Goal: Task Accomplishment & Management: Manage account settings

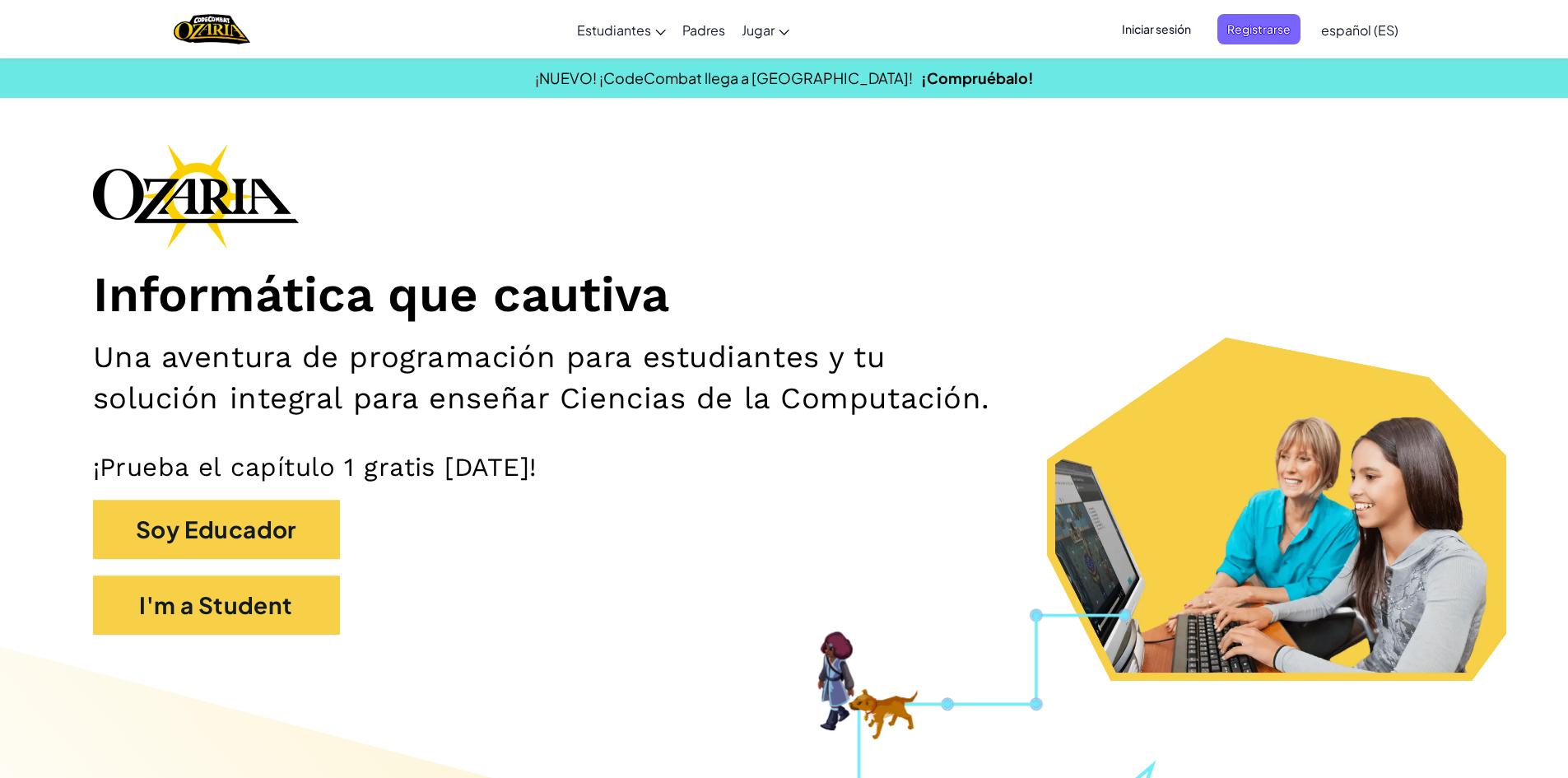
click at [1181, 19] on span "Iniciar sesión" at bounding box center [1156, 29] width 89 height 31
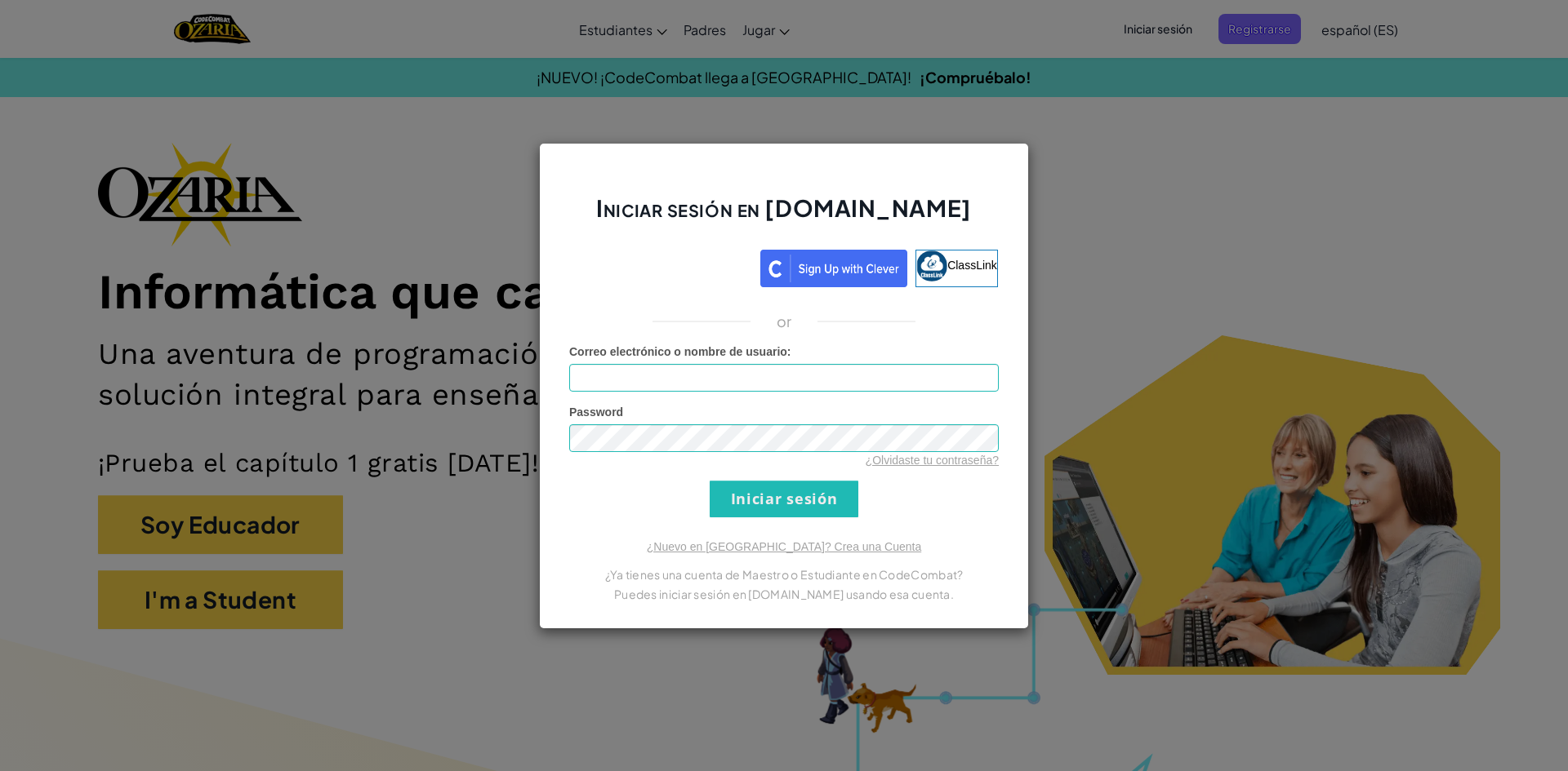
click at [702, 393] on form "Correo electrónico o nombre de usuario : Password ¿Olvidaste tu contraseña? Ini…" at bounding box center [783, 431] width 429 height 174
drag, startPoint x: 702, startPoint y: 390, endPoint x: 694, endPoint y: 383, distance: 10.6
click at [694, 385] on input "Correo electrónico o nombre de usuario :" at bounding box center [783, 377] width 429 height 28
type input "[EMAIL_ADDRESS][DOMAIN_NAME]"
click at [478, 433] on div "Iniciar sesión en [DOMAIN_NAME] ClassLink or Error desconocido. Correo electrón…" at bounding box center [784, 385] width 1568 height 771
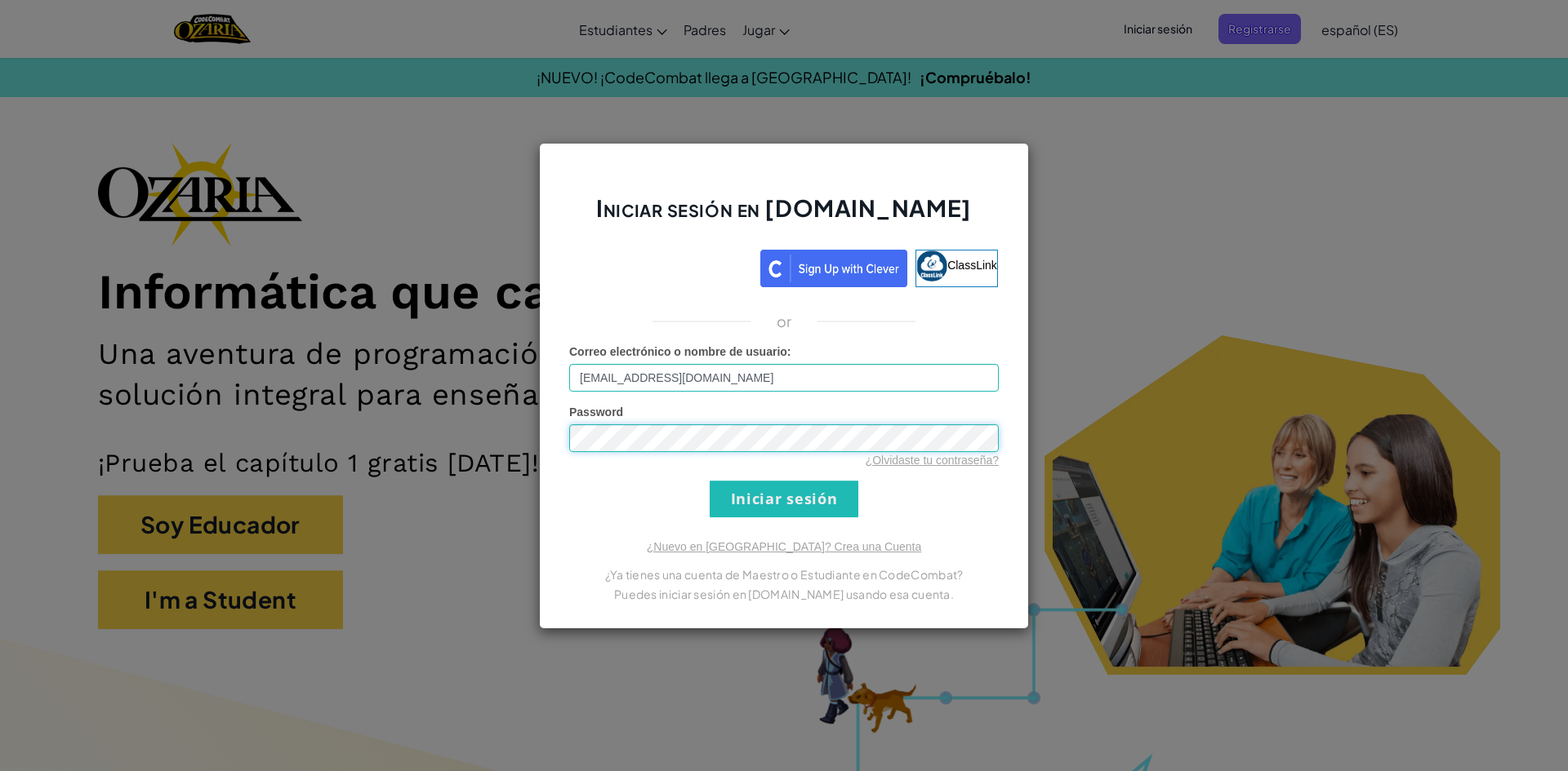
click at [710, 481] on input "Iniciar sesión" at bounding box center [784, 499] width 149 height 37
